Goal: Information Seeking & Learning: Learn about a topic

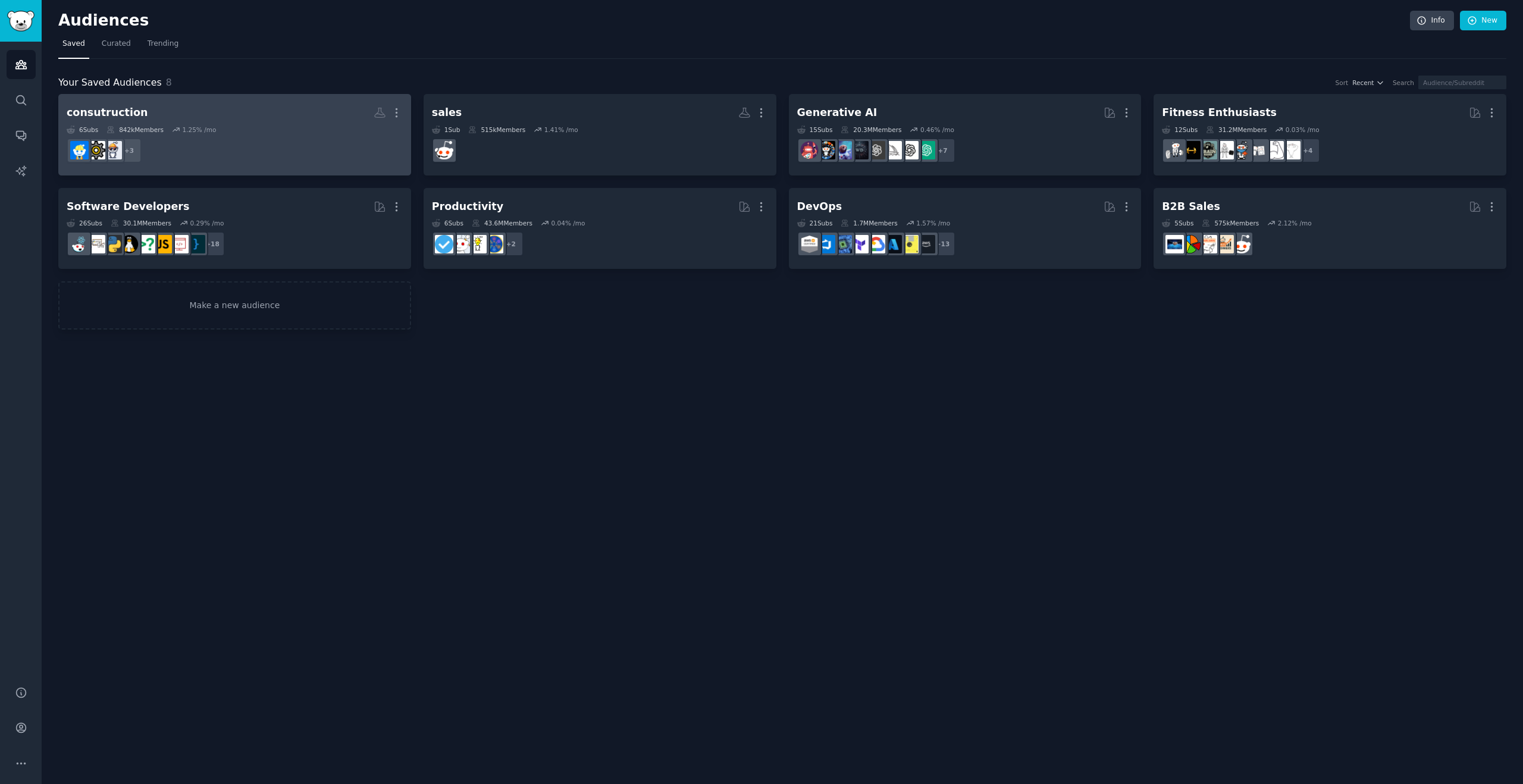
click at [228, 138] on dd "+ 3" at bounding box center [234, 151] width 336 height 34
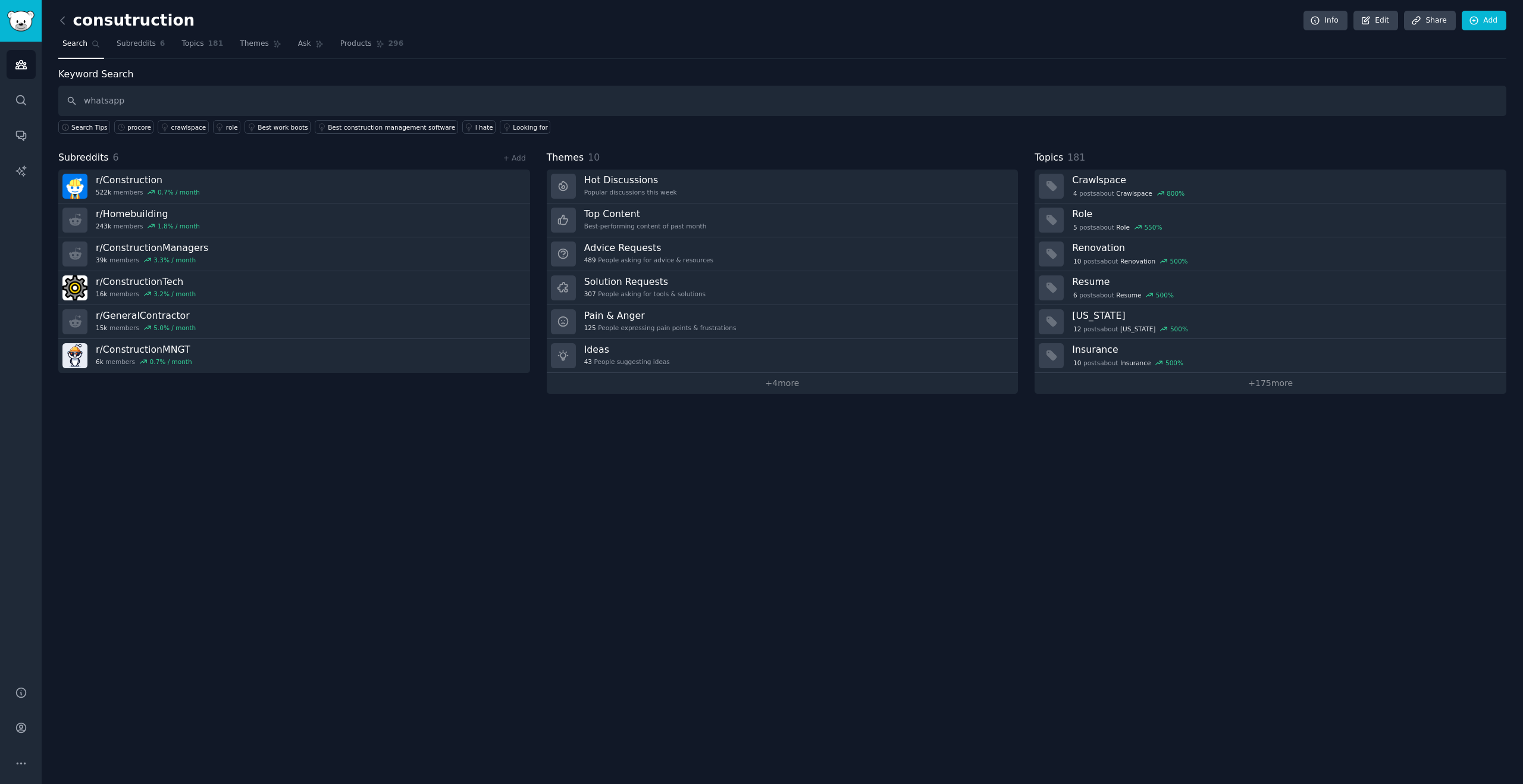
type input "whatsapp"
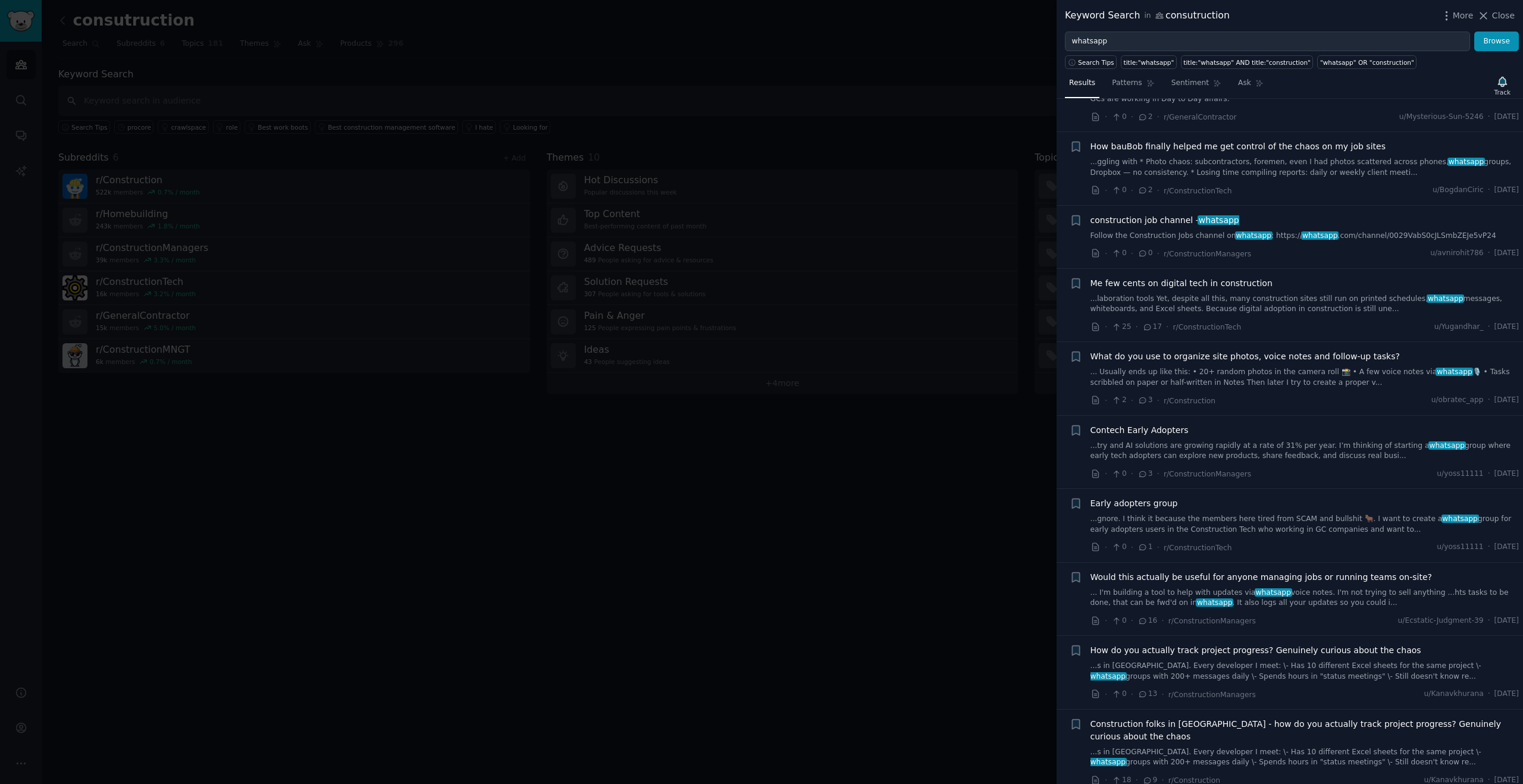
scroll to position [33, 0]
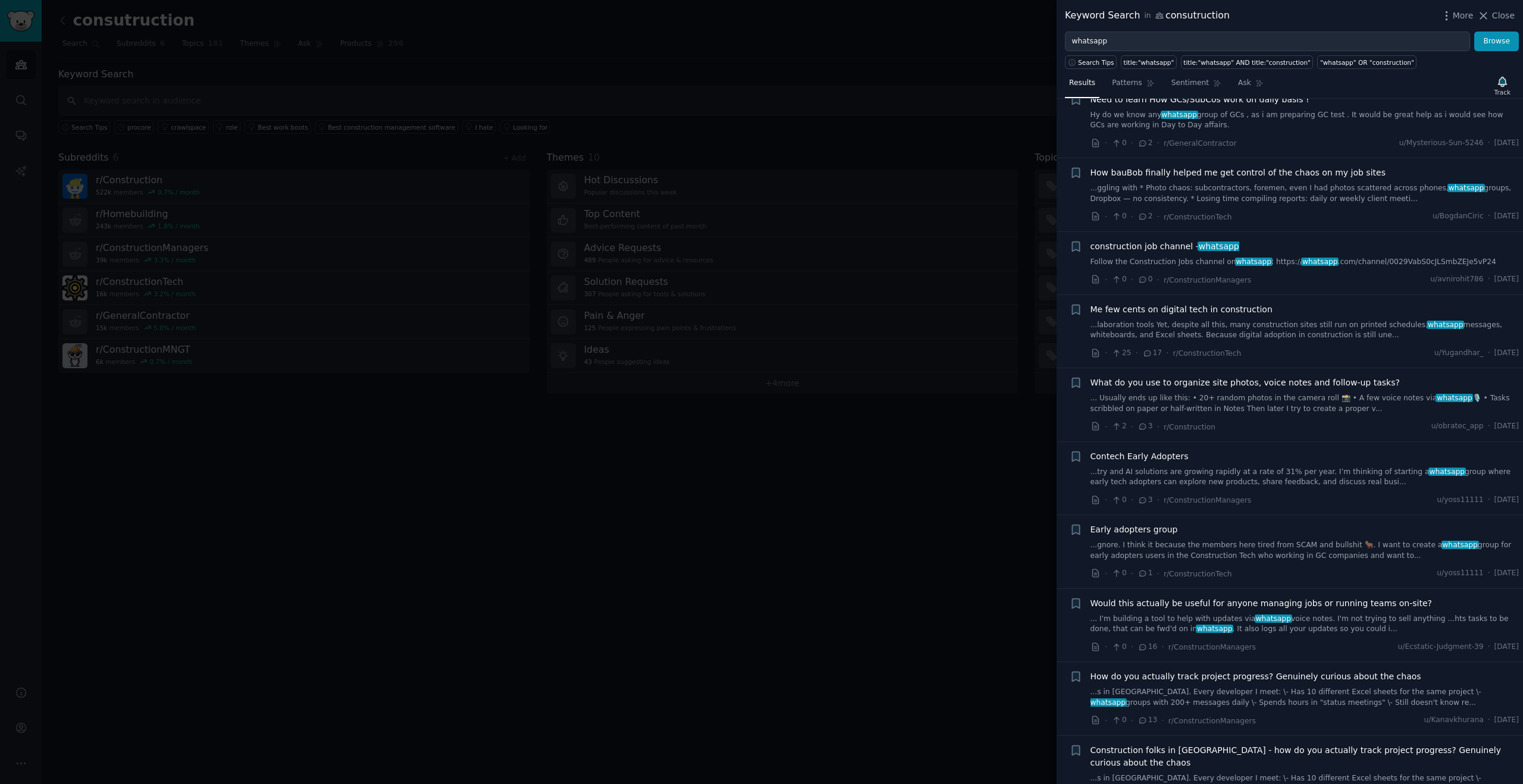
click at [1224, 190] on link "...ggling with * Photo chaos: subcontractors, foremen, even I had photos scatte…" at bounding box center [1304, 193] width 429 height 21
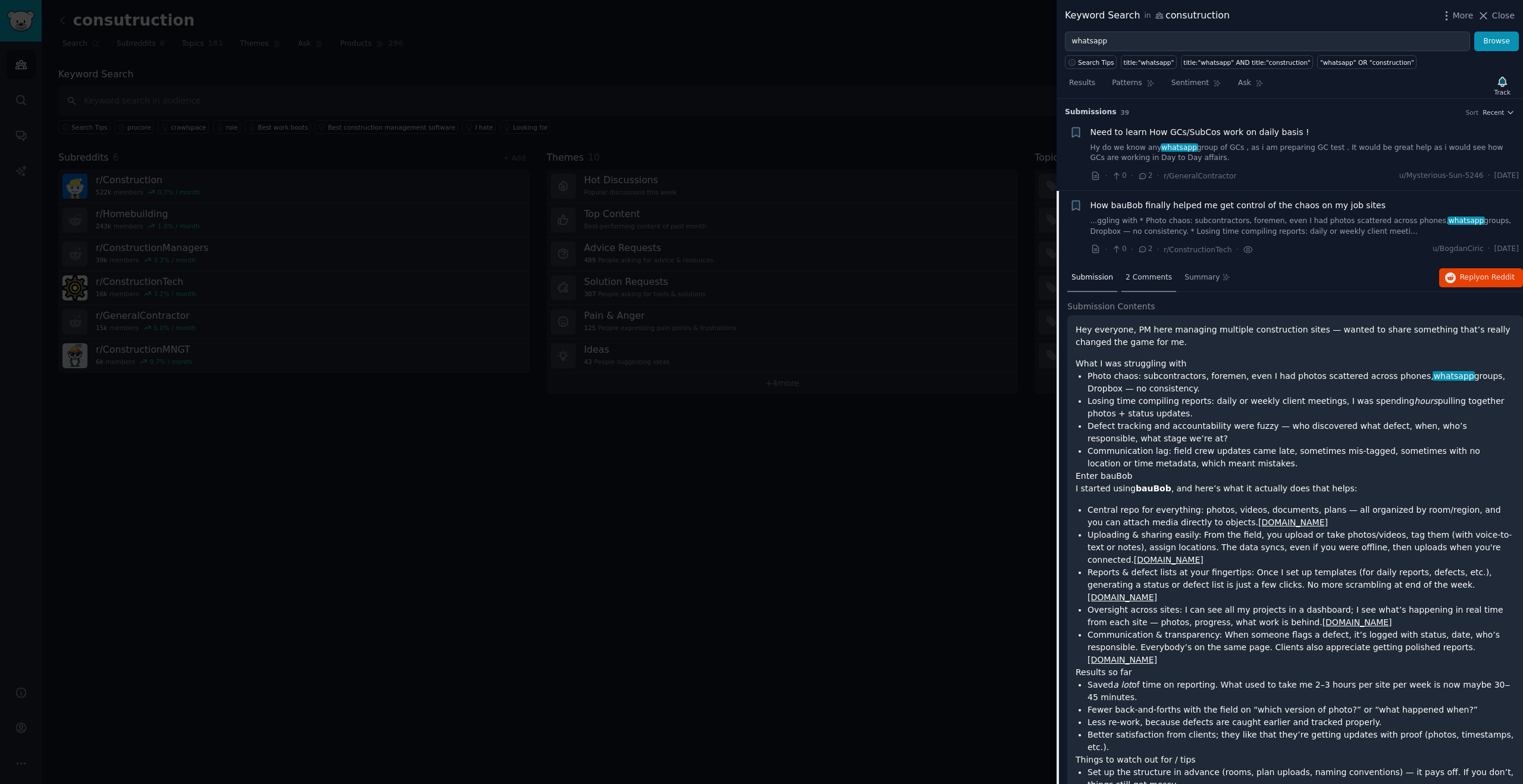
click at [1138, 281] on span "2 Comments" at bounding box center [1148, 277] width 46 height 10
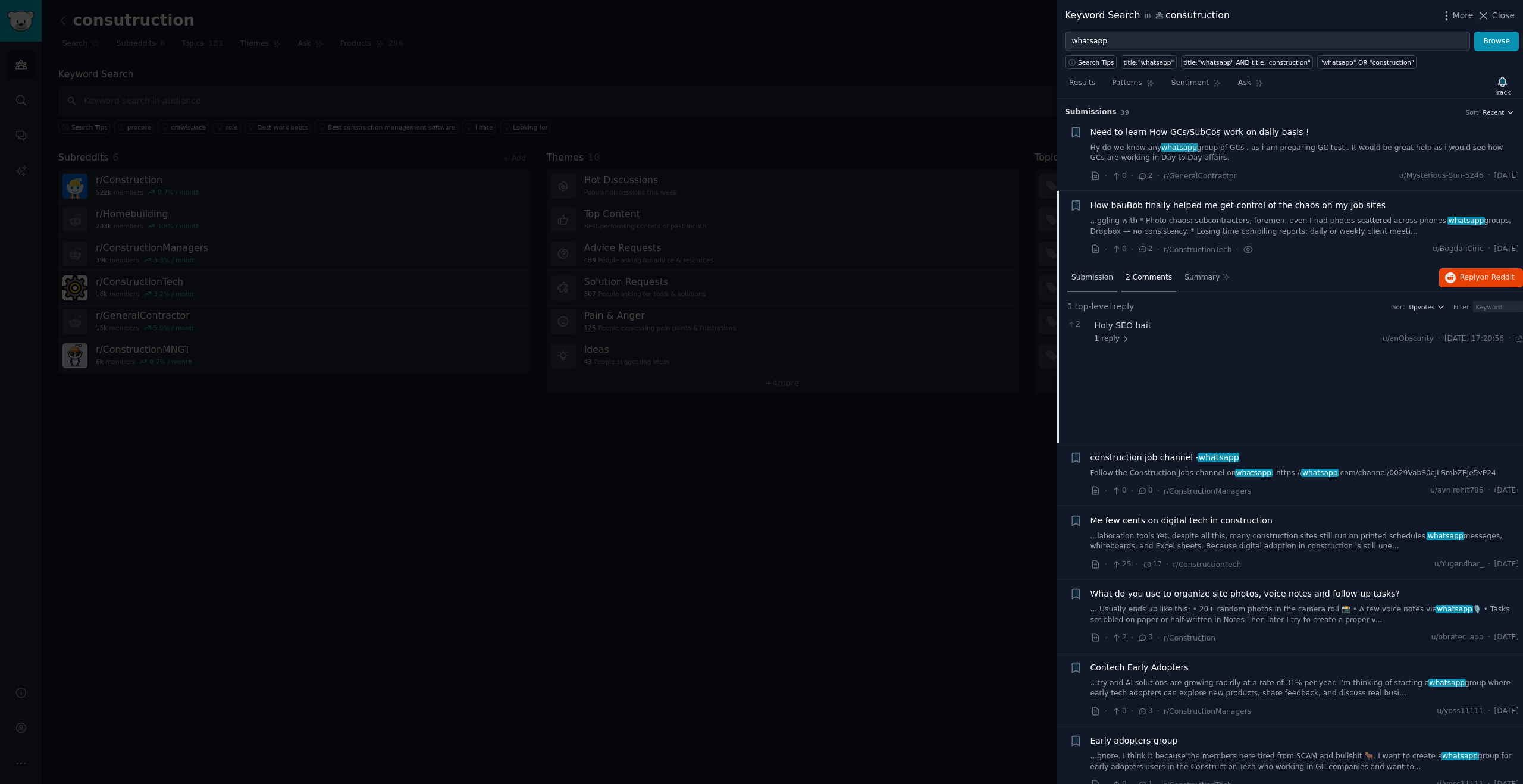
click at [1098, 283] on div "Submission" at bounding box center [1092, 279] width 50 height 29
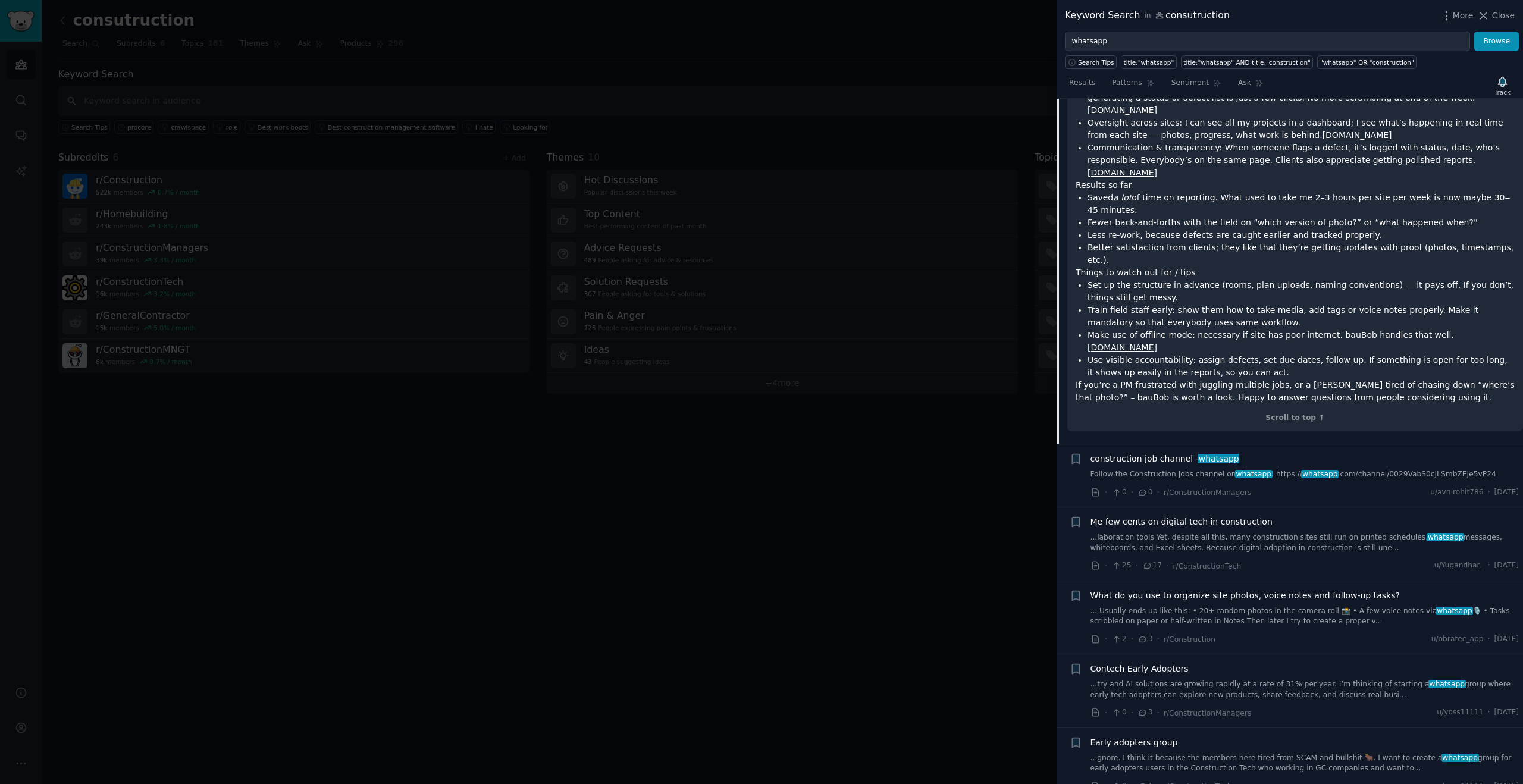
scroll to position [490, 0]
click at [1236, 529] on link "...laboration tools Yet, despite all this, many construction sites still run on…" at bounding box center [1304, 539] width 429 height 21
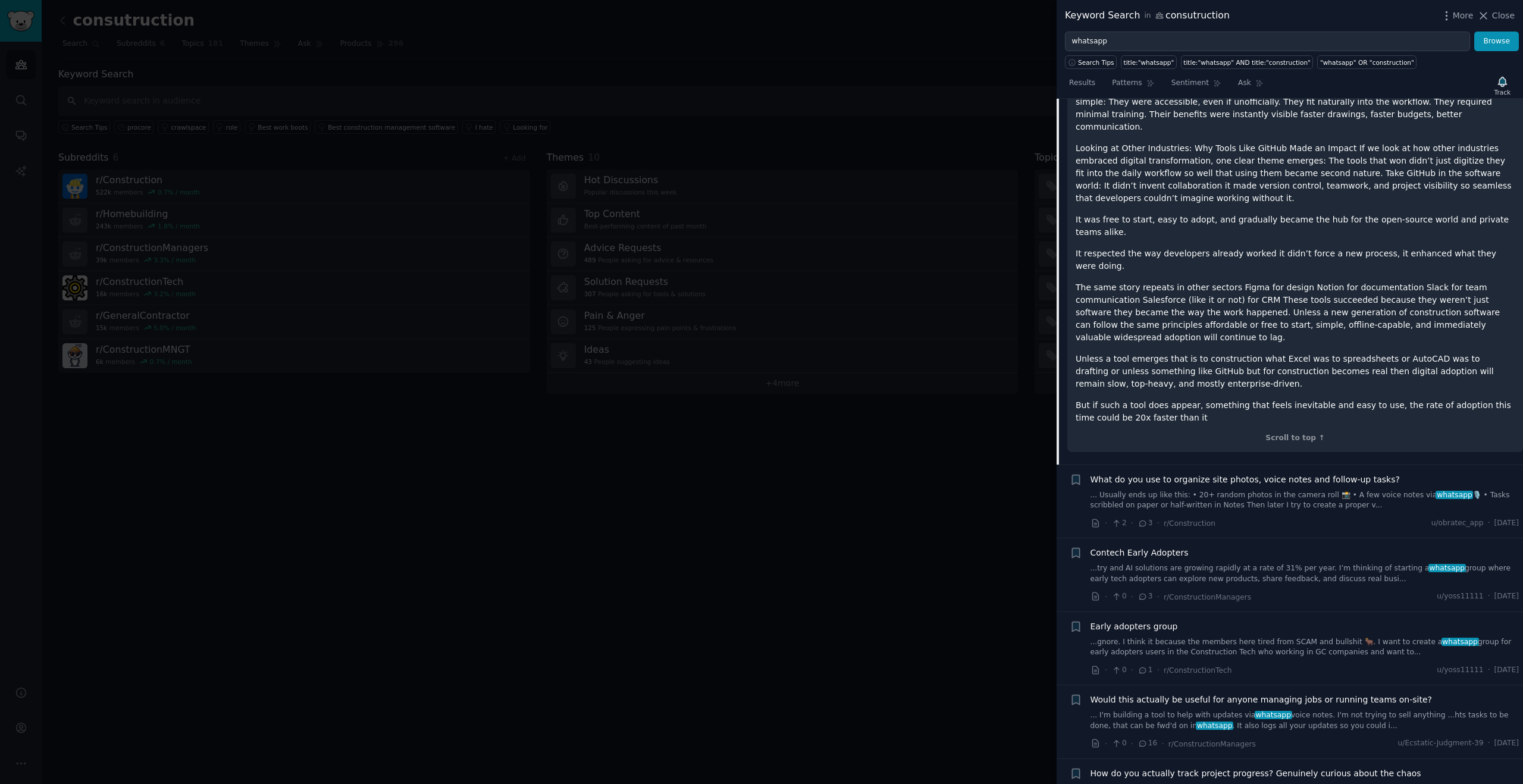
scroll to position [1253, 0]
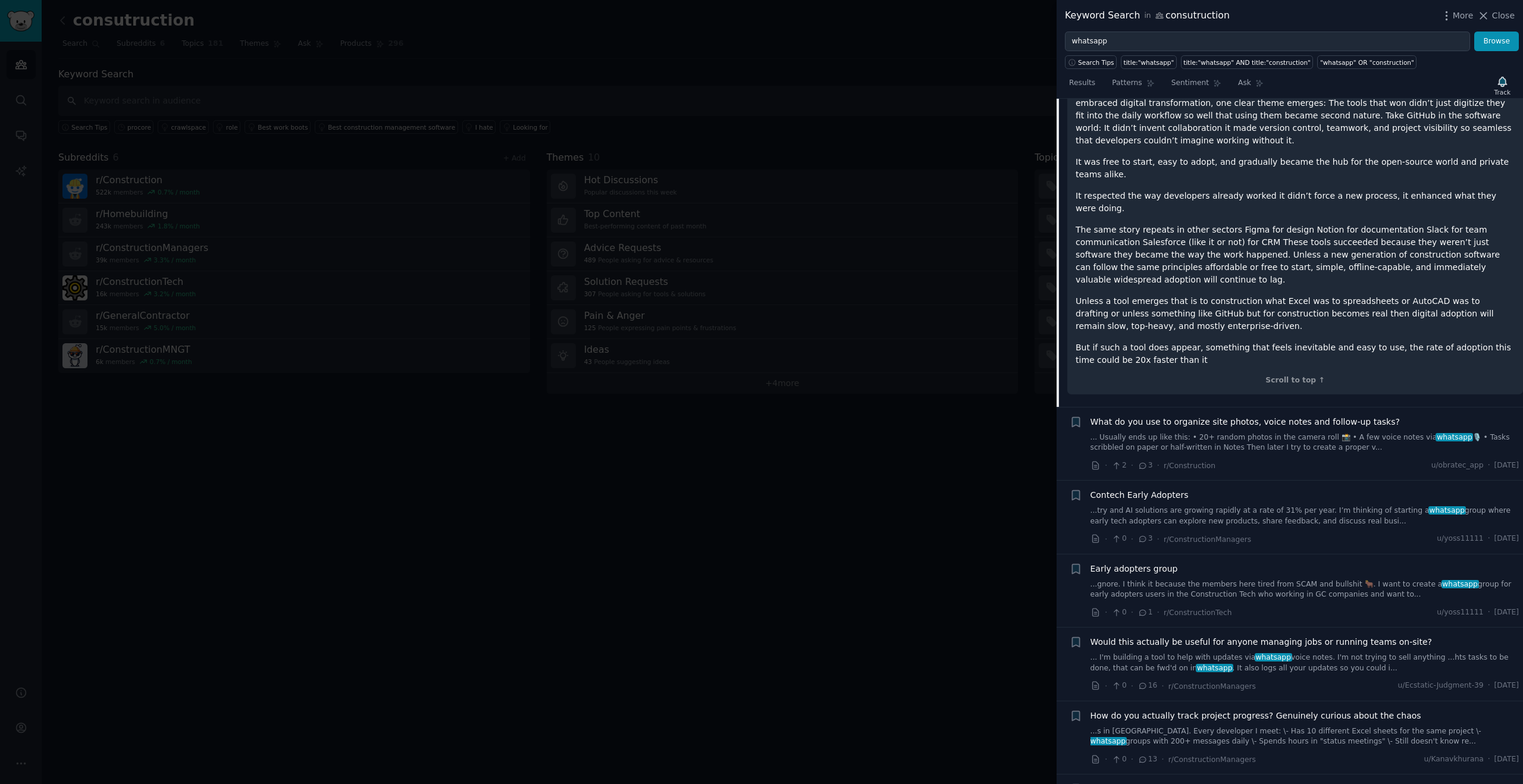
click at [1206, 505] on link "...try and AI solutions are growing rapidly at a rate of 31% per year. I’m thin…" at bounding box center [1304, 516] width 429 height 21
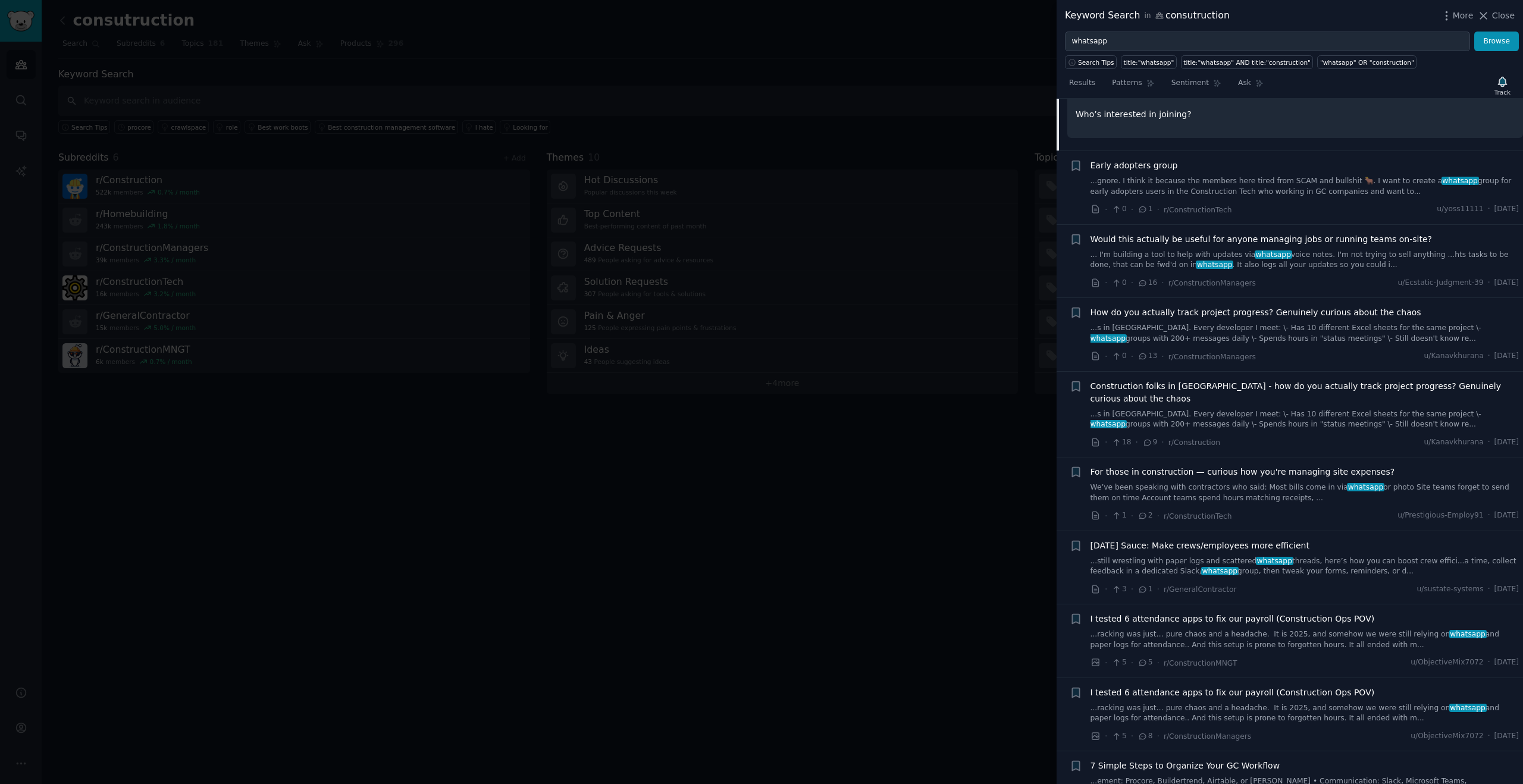
scroll to position [375, 0]
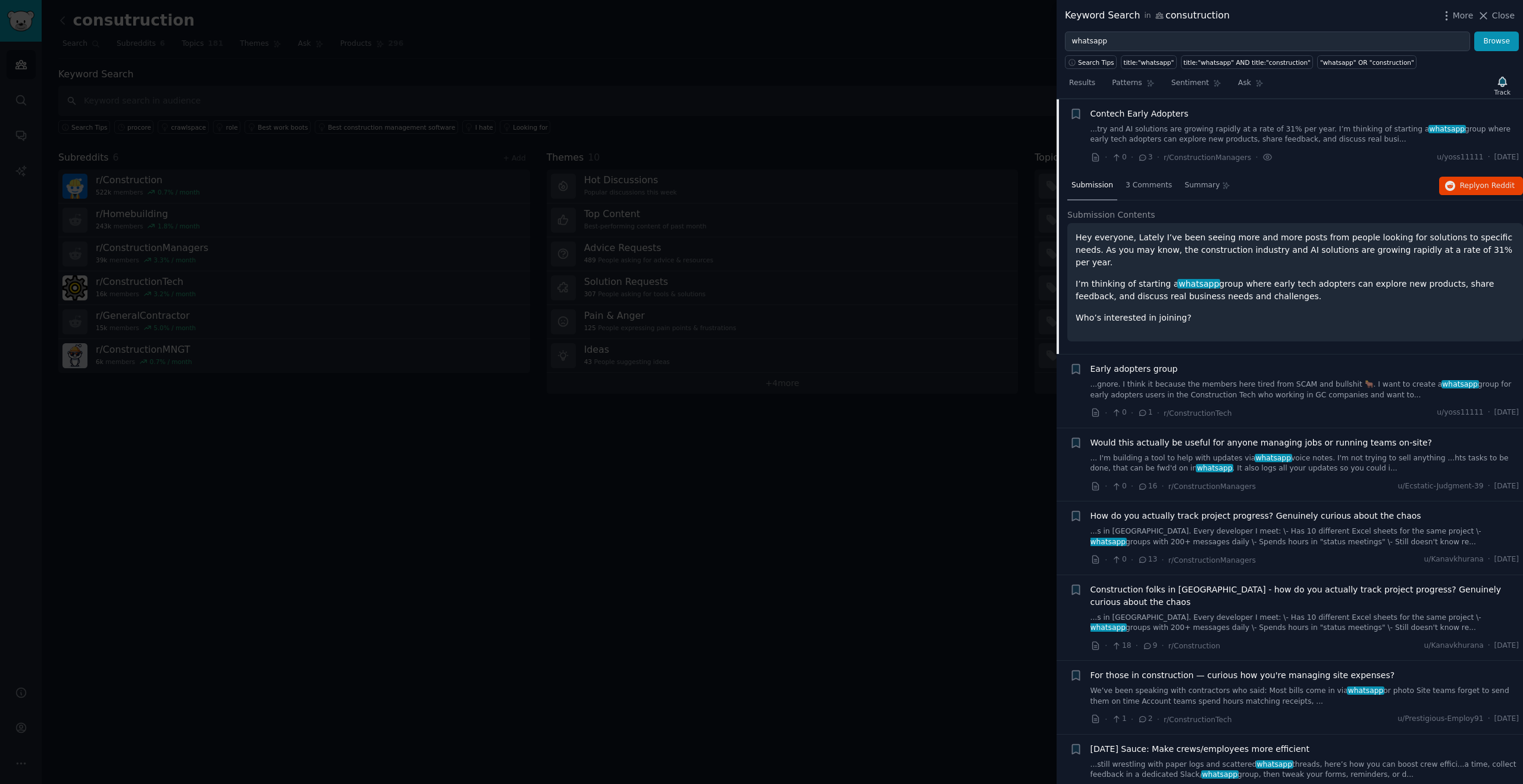
click at [1248, 278] on p "I’m thinking of starting a whatsapp group where early tech adopters can explore…" at bounding box center [1295, 290] width 439 height 25
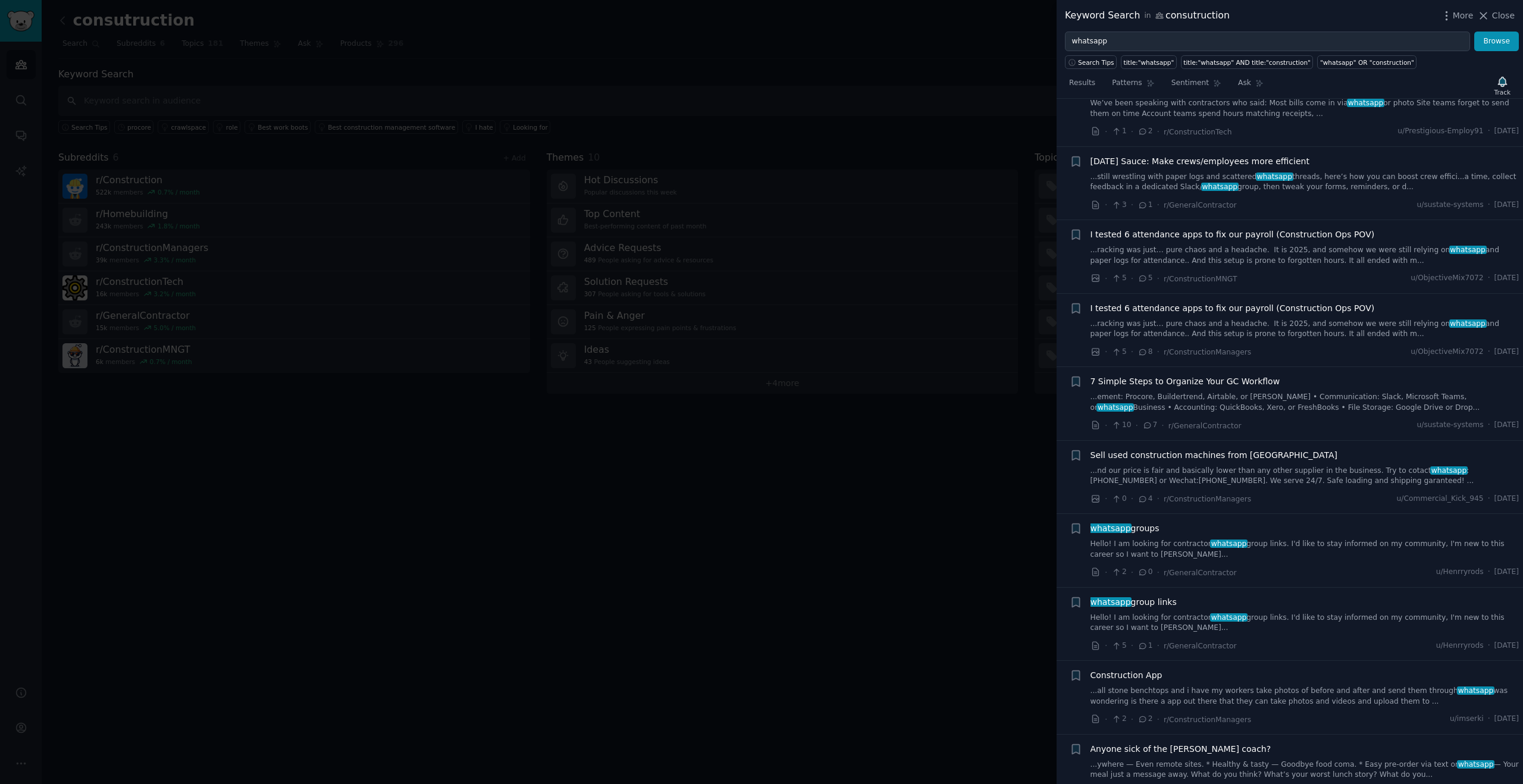
scroll to position [1101, 0]
